Goal: Find contact information: Find contact information

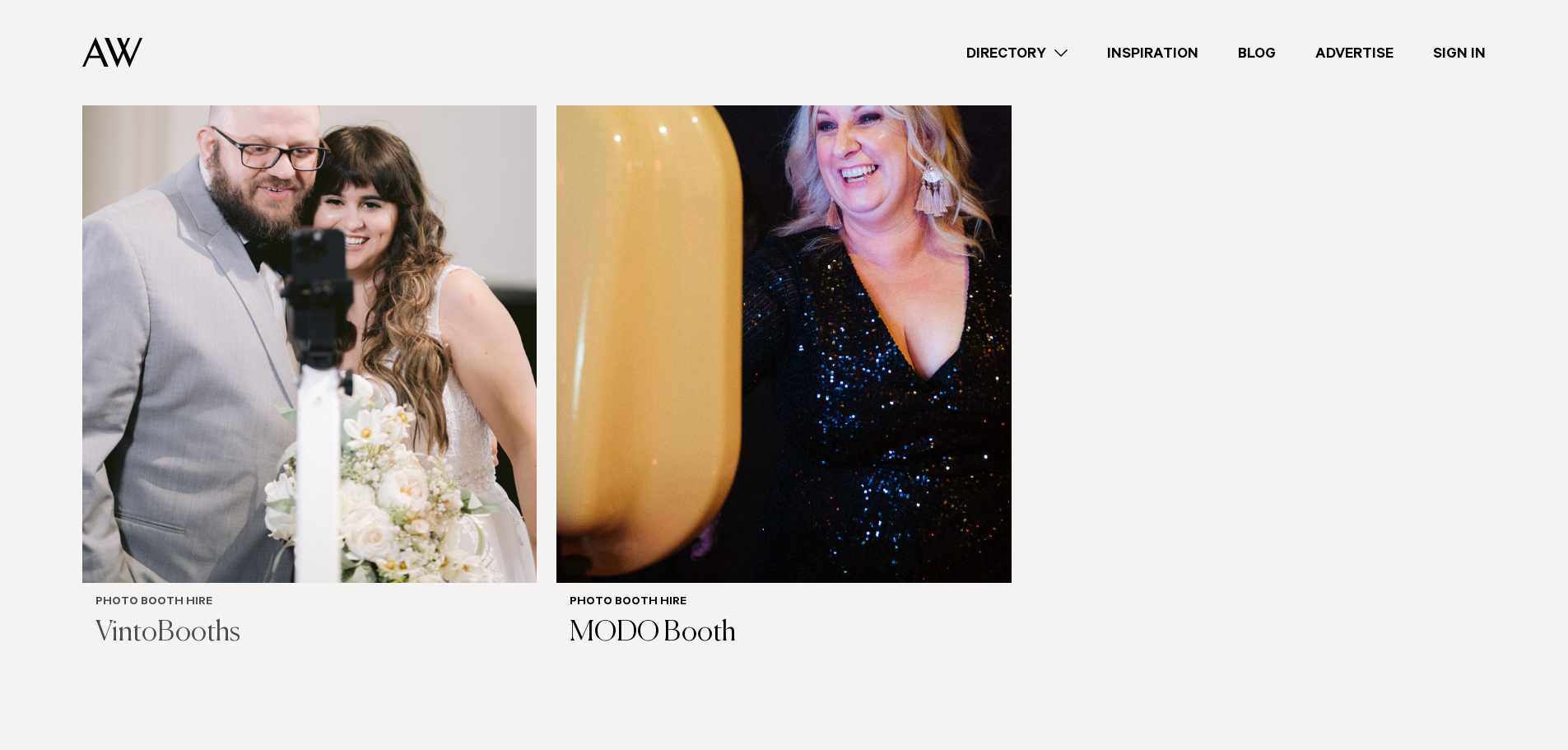
click at [325, 519] on img at bounding box center [309, 278] width 454 height 610
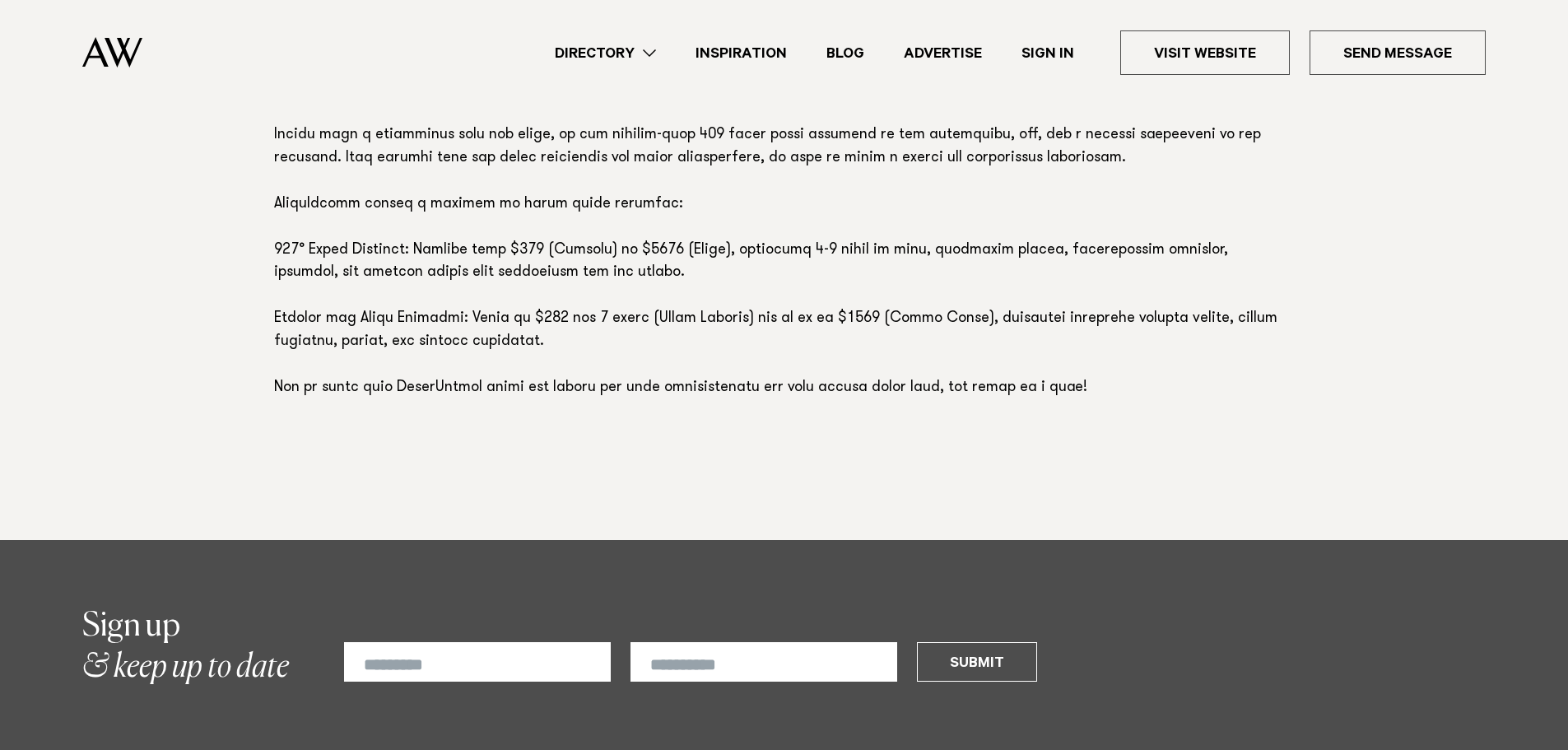
scroll to position [1070, 0]
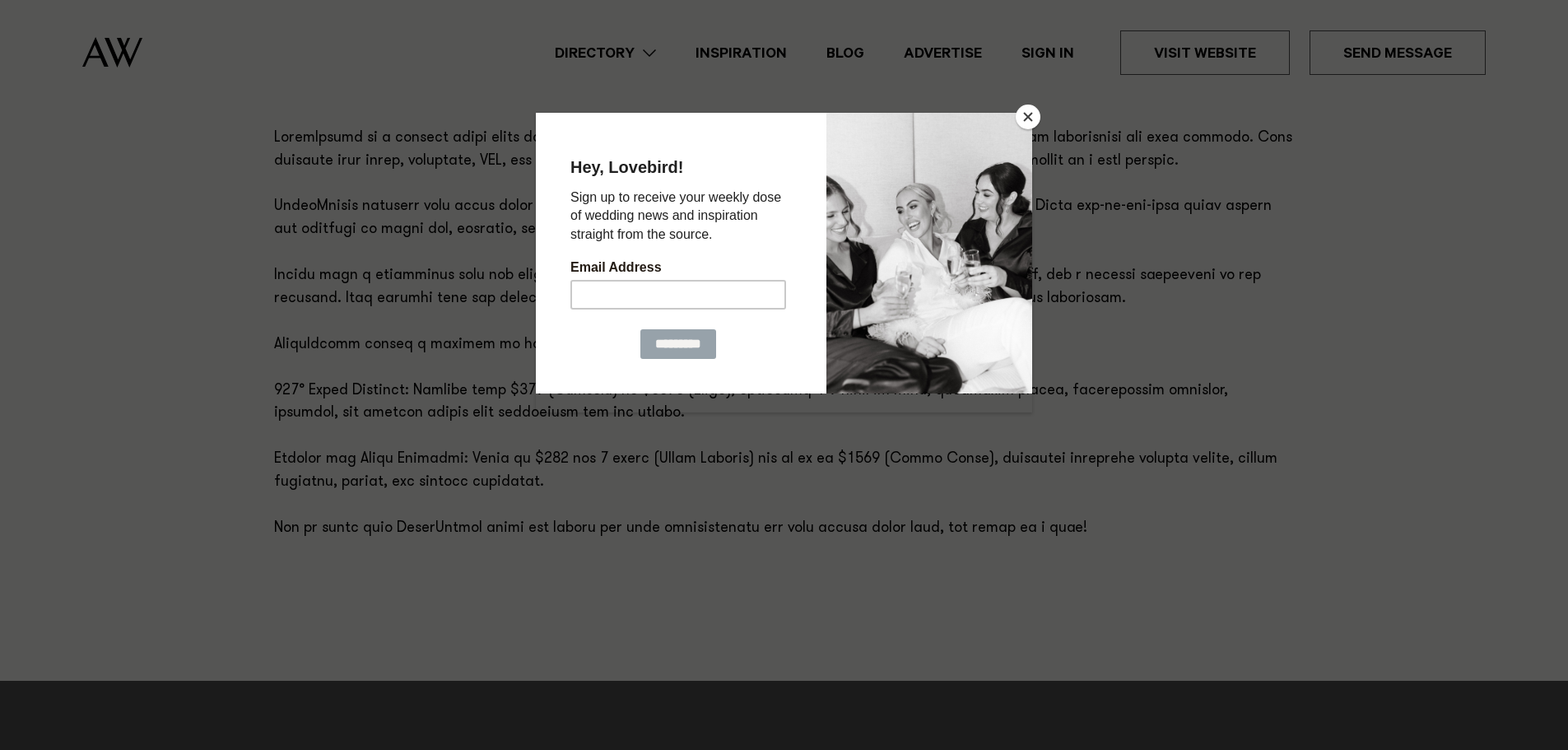
click at [946, 227] on div at bounding box center [929, 252] width 205 height 281
click at [1029, 113] on button "Close" at bounding box center [1027, 117] width 25 height 25
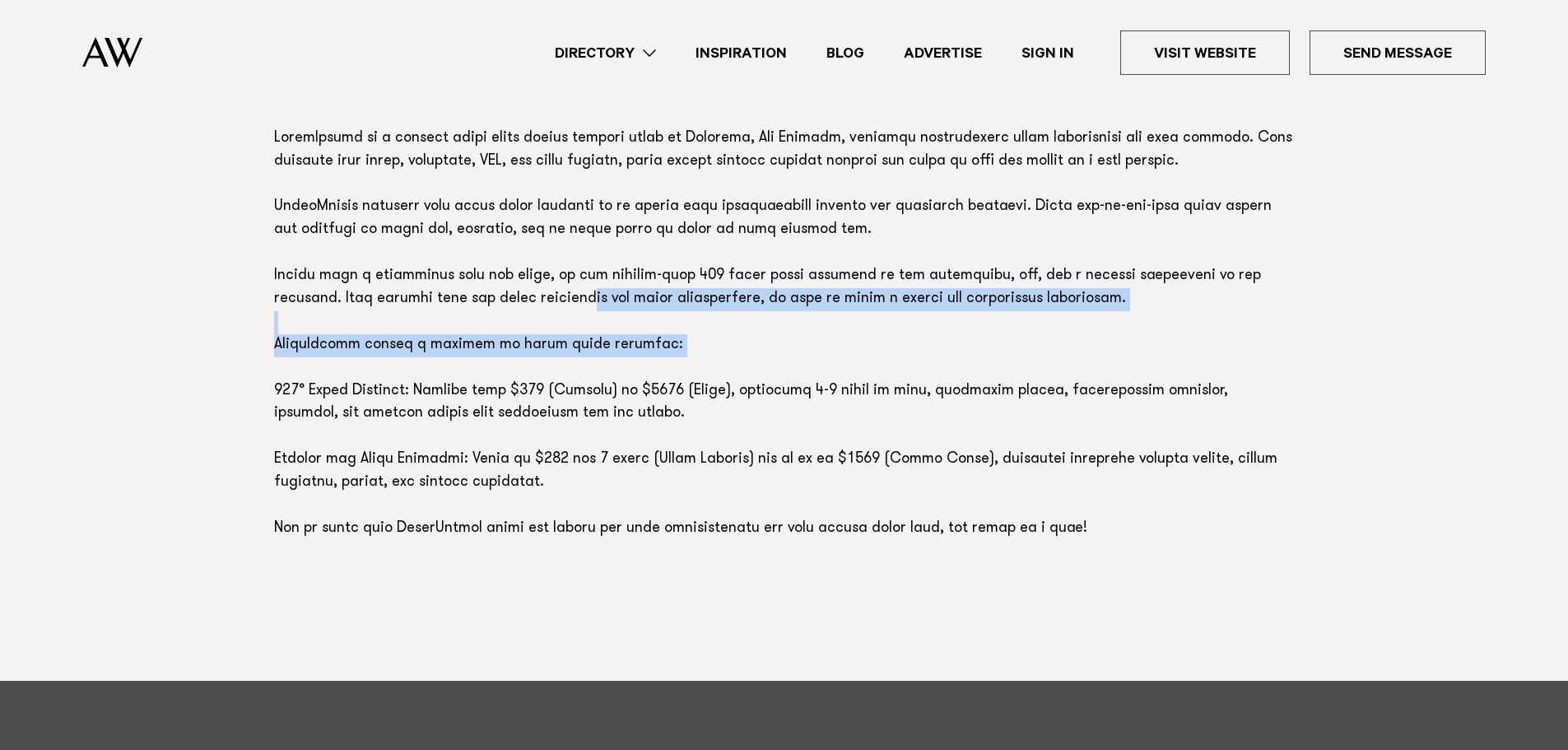
drag, startPoint x: 595, startPoint y: 295, endPoint x: 687, endPoint y: 371, distance: 119.3
click at [686, 371] on p at bounding box center [784, 334] width 1021 height 413
click at [687, 371] on p at bounding box center [784, 334] width 1021 height 413
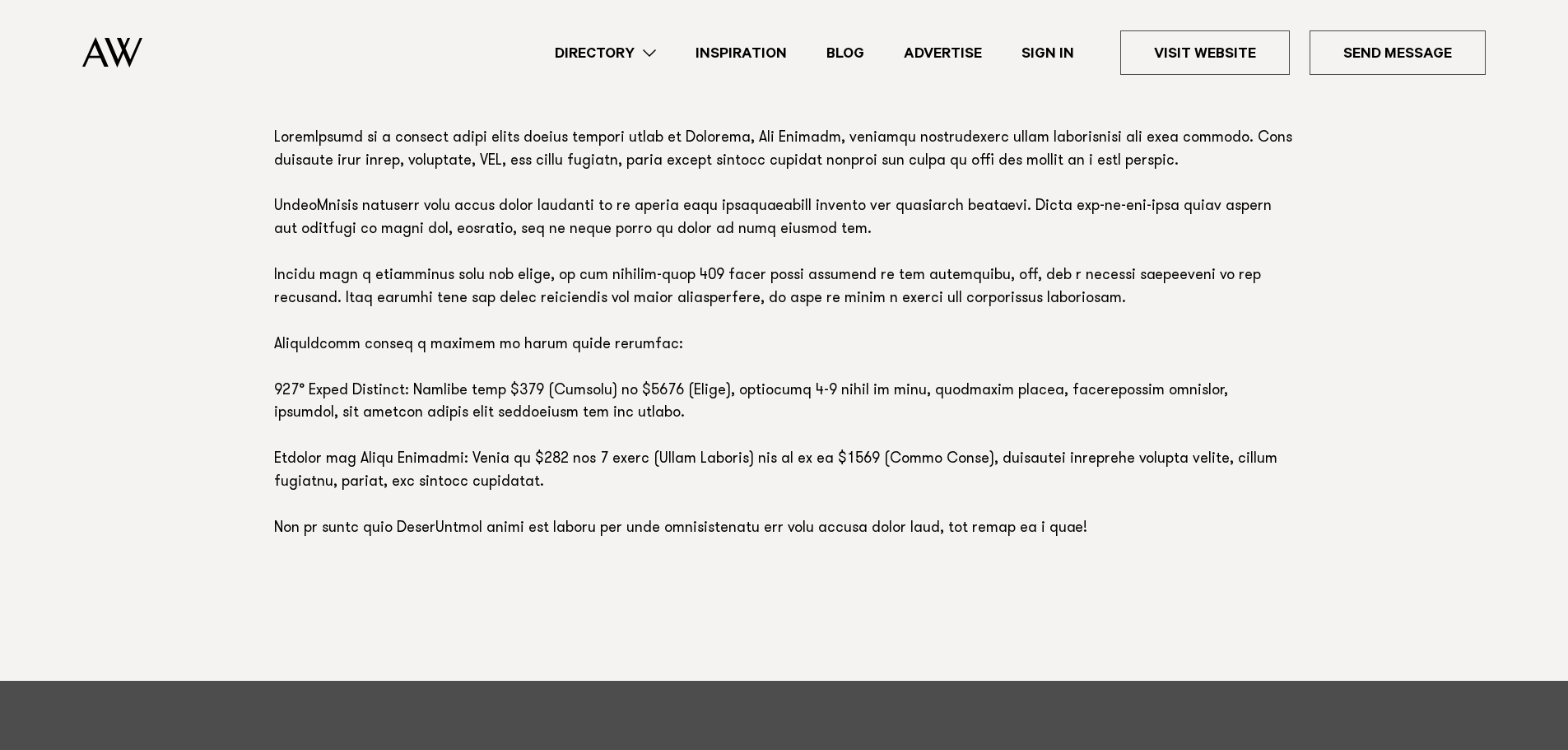
click at [607, 352] on p at bounding box center [784, 334] width 1021 height 413
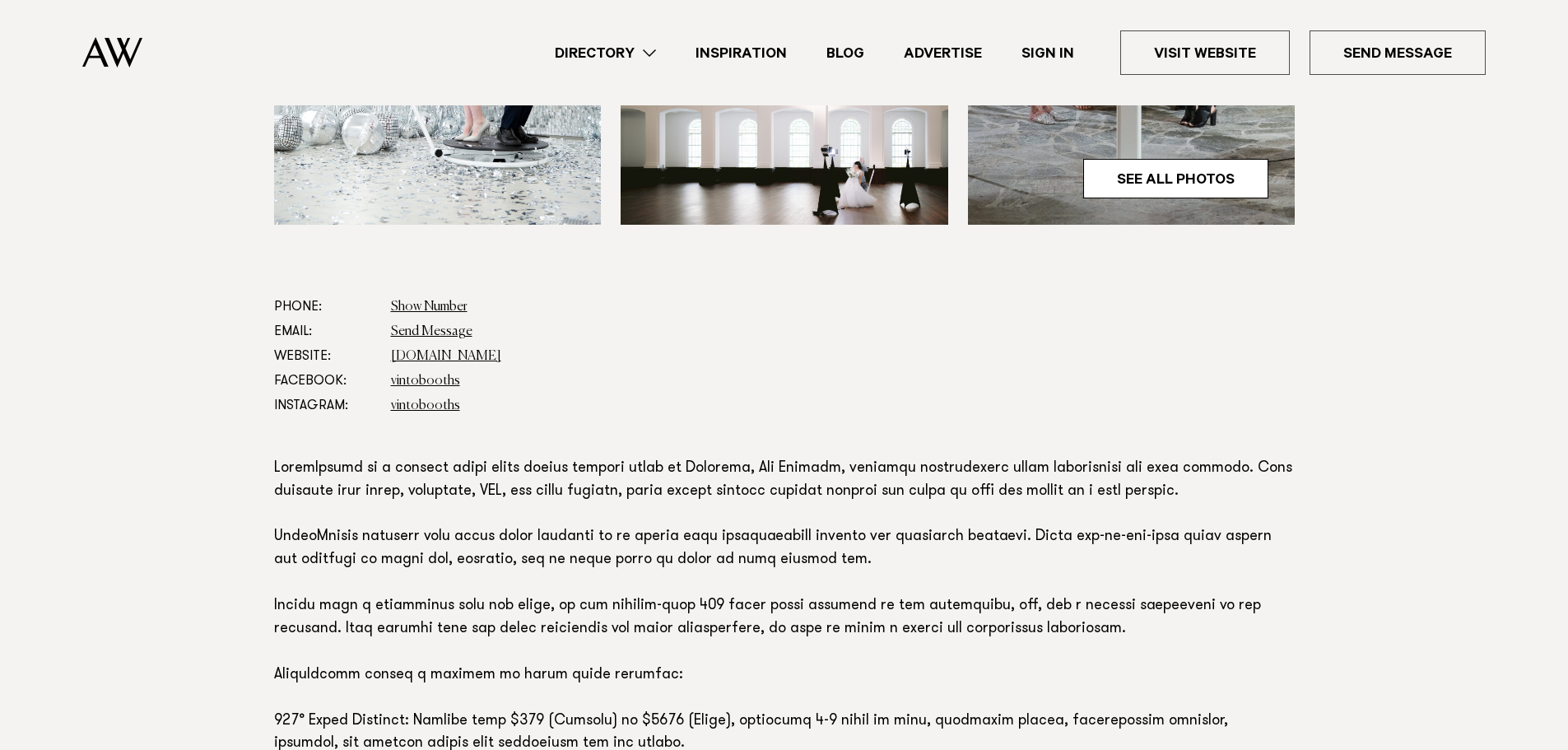
scroll to position [741, 0]
click at [445, 353] on link "[DOMAIN_NAME]" at bounding box center [445, 356] width 110 height 13
